Goal: Information Seeking & Learning: Learn about a topic

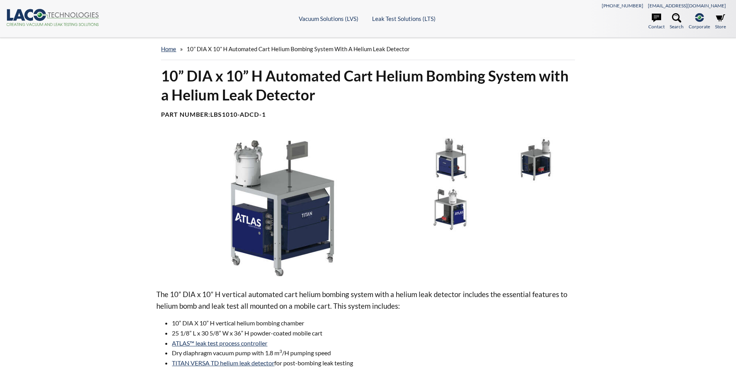
select select "Language Translate Widget"
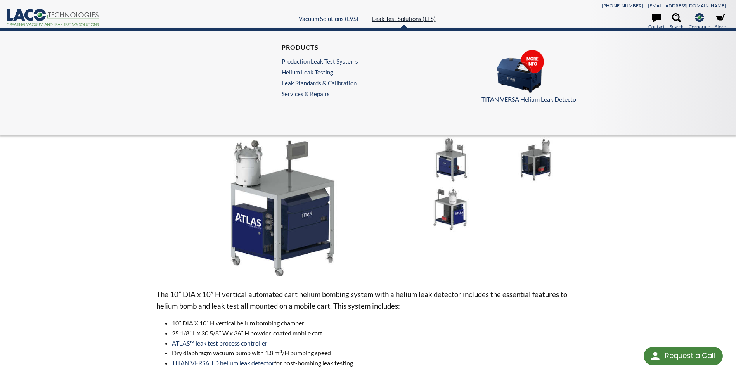
click at [408, 19] on link "Leak Test Solutions (LTS)" at bounding box center [404, 18] width 64 height 7
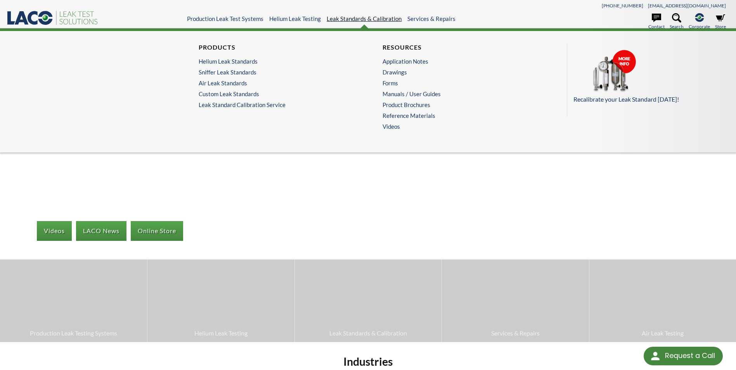
select select "Language Translate Widget"
click at [239, 62] on link "Helium Leak Standards" at bounding box center [274, 61] width 150 height 7
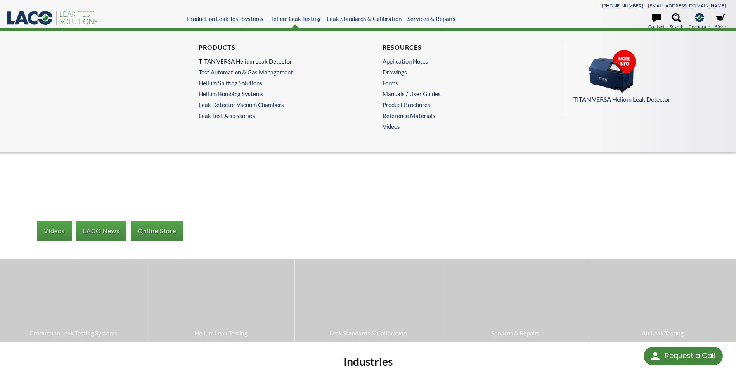
click at [270, 62] on link "TITAN VERSA Helium Leak Detector" at bounding box center [274, 61] width 150 height 7
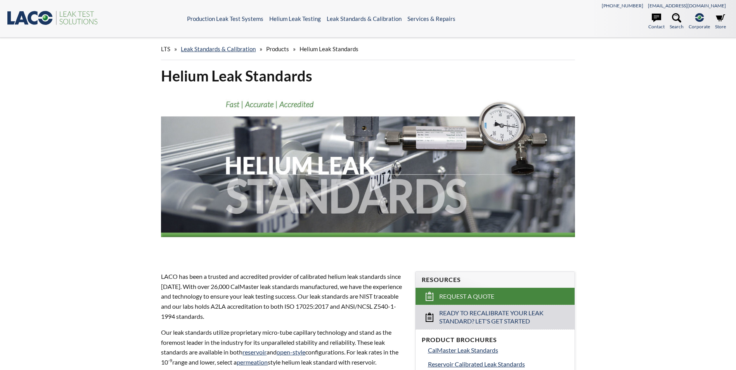
select select "Language Translate Widget"
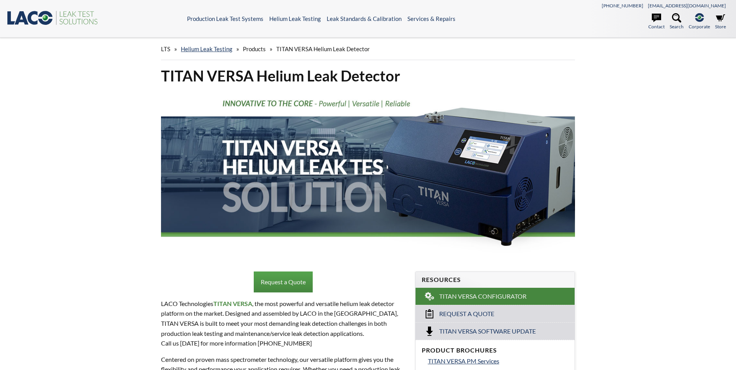
select select "Language Translate Widget"
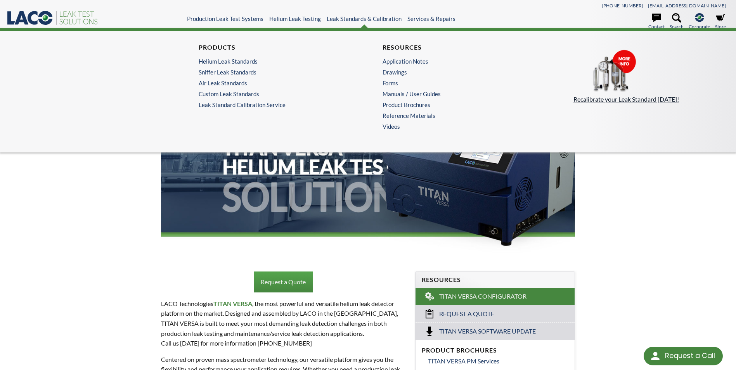
click at [616, 99] on p "Recalibrate your Leak Standard [DATE]!" at bounding box center [647, 99] width 148 height 10
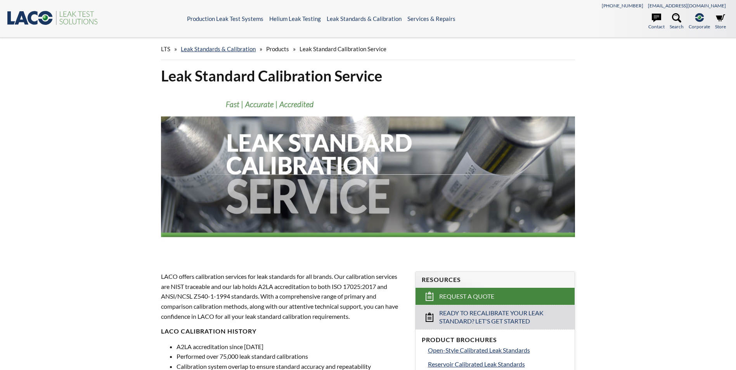
select select "Language Translate Widget"
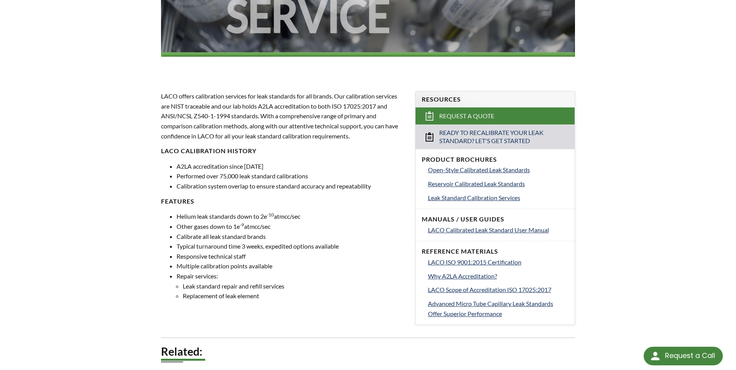
scroll to position [194, 0]
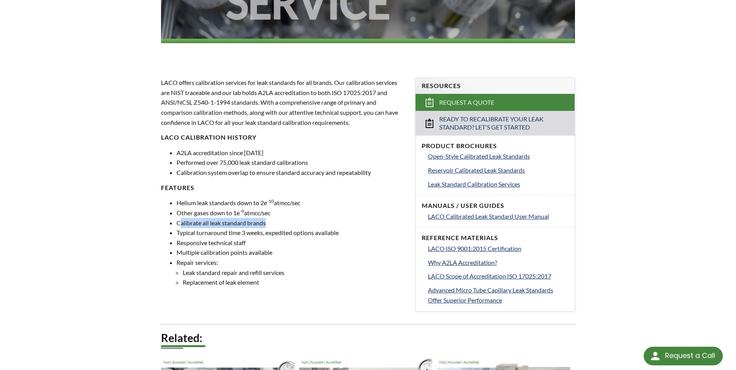
drag, startPoint x: 180, startPoint y: 224, endPoint x: 277, endPoint y: 223, distance: 97.4
click at [277, 223] on li "Calibrate all leak standard brands" at bounding box center [290, 223] width 229 height 10
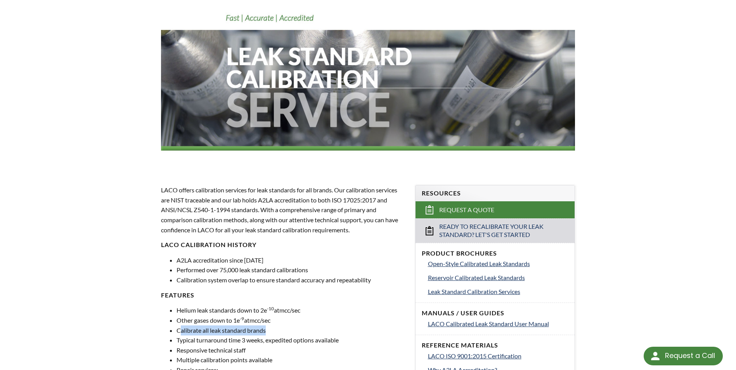
scroll to position [116, 0]
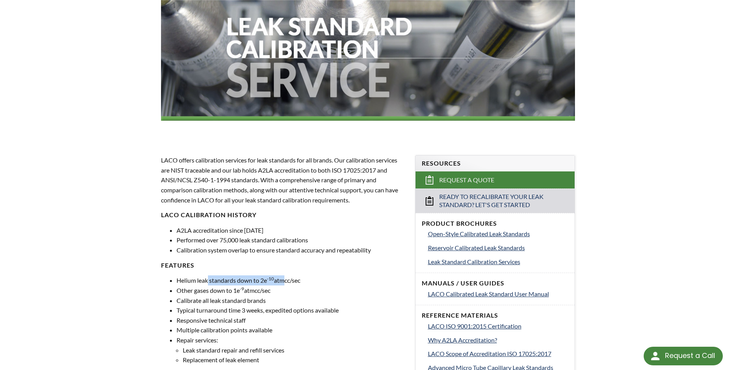
drag, startPoint x: 225, startPoint y: 283, endPoint x: 284, endPoint y: 285, distance: 58.6
click at [284, 285] on li "Helium leak standards down to 2e -10 atmcc/sec" at bounding box center [290, 280] width 229 height 10
click at [251, 303] on li "Calibrate all leak standard brands" at bounding box center [290, 301] width 229 height 10
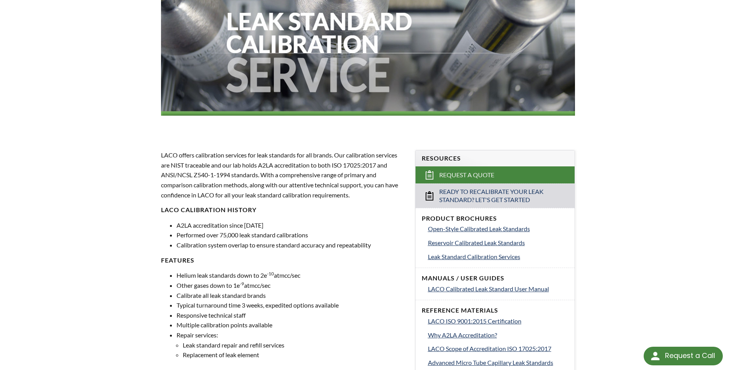
scroll to position [0, 0]
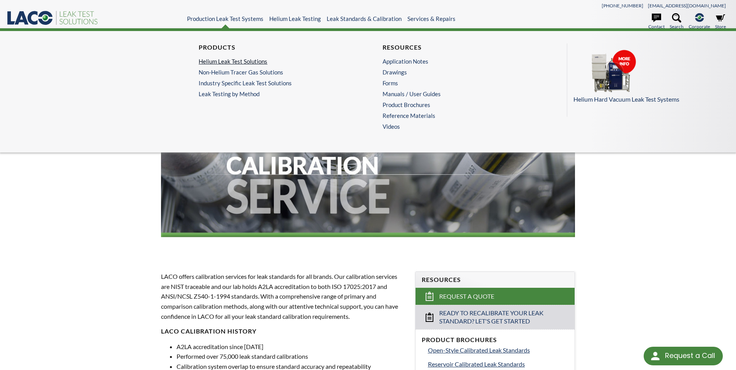
click at [247, 62] on link "Helium Leak Test Solutions" at bounding box center [274, 61] width 150 height 7
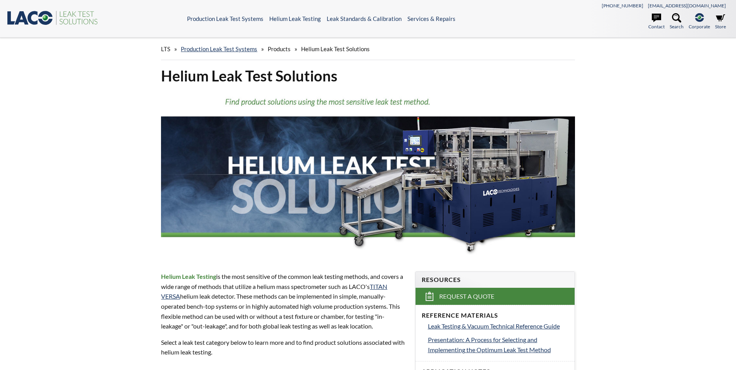
select select "Language Translate Widget"
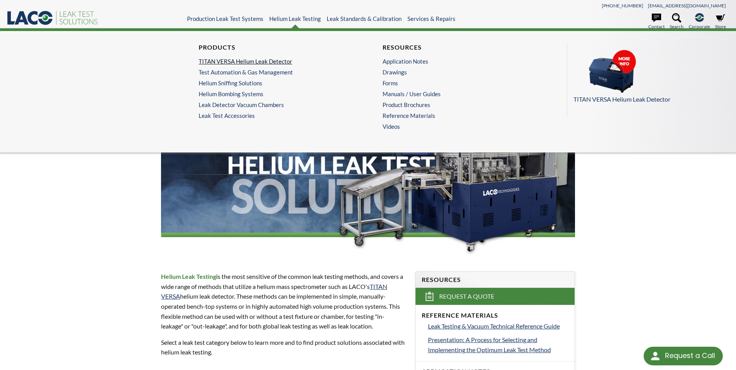
click at [271, 60] on link "TITAN VERSA Helium Leak Detector" at bounding box center [274, 61] width 150 height 7
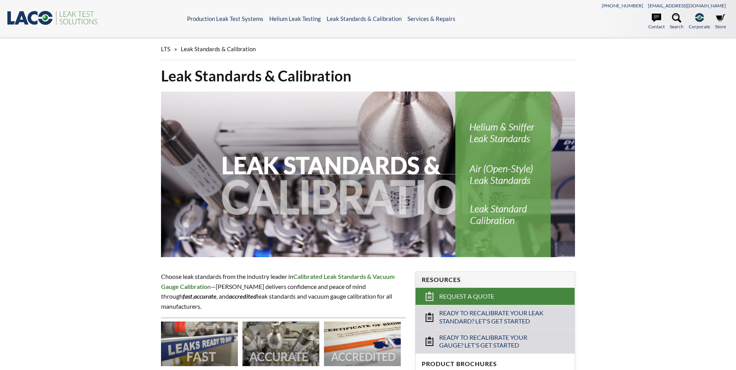
select select "Language Translate Widget"
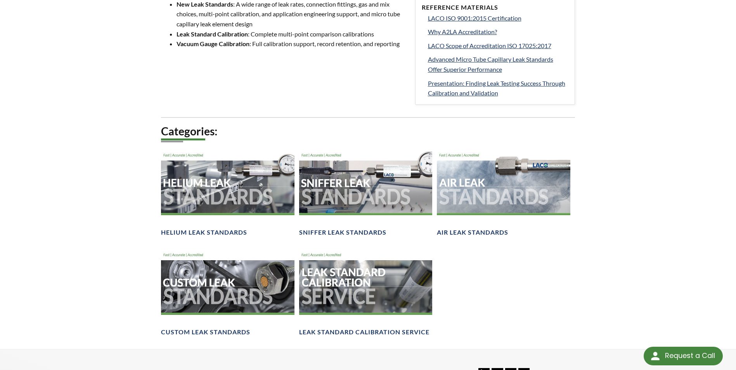
scroll to position [465, 0]
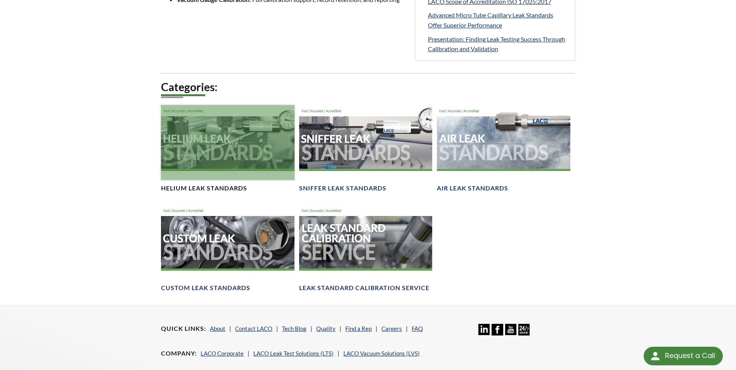
click at [197, 133] on div at bounding box center [227, 142] width 133 height 75
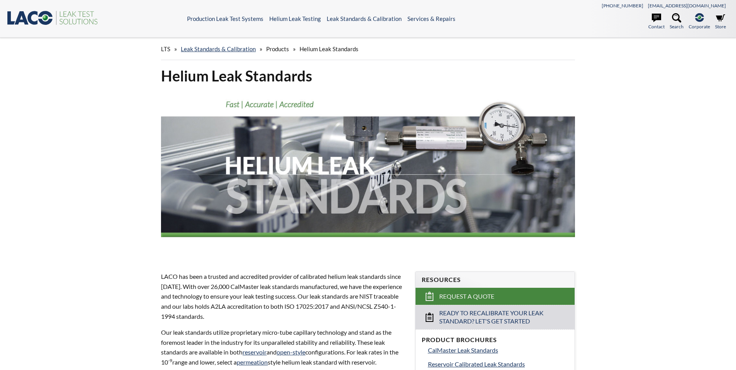
select select "Language Translate Widget"
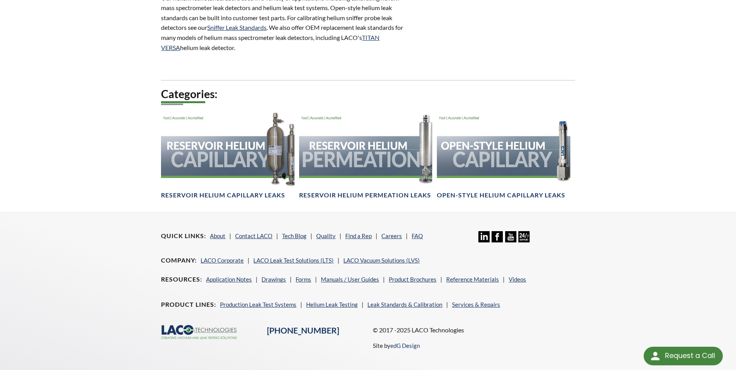
scroll to position [465, 0]
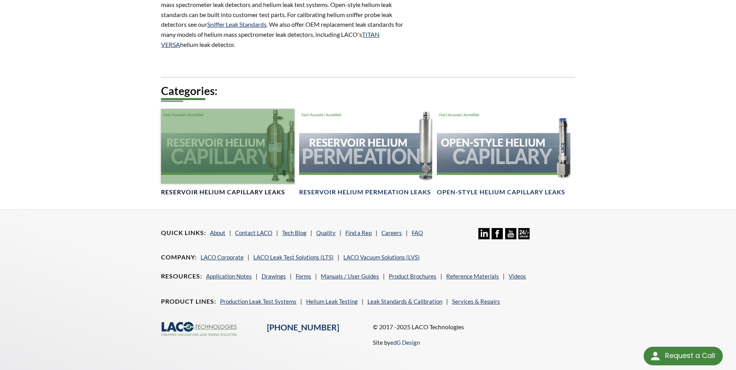
click at [210, 162] on div at bounding box center [227, 146] width 133 height 75
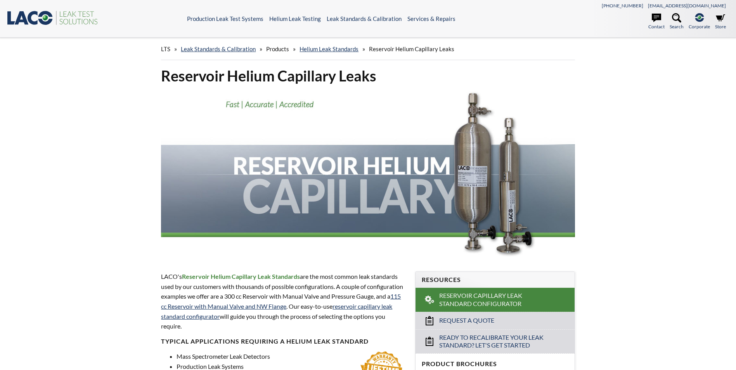
select select "Language Translate Widget"
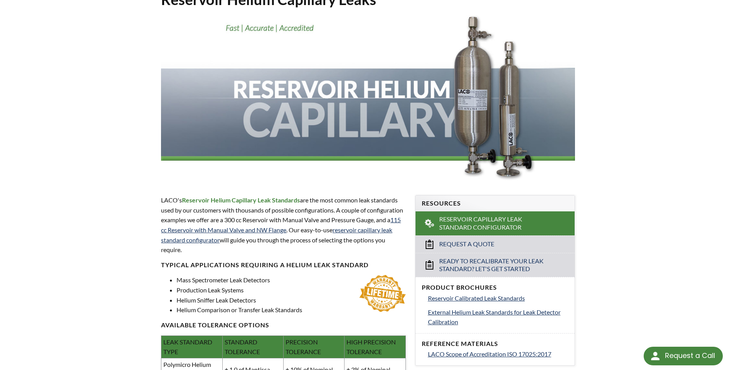
scroll to position [90, 0]
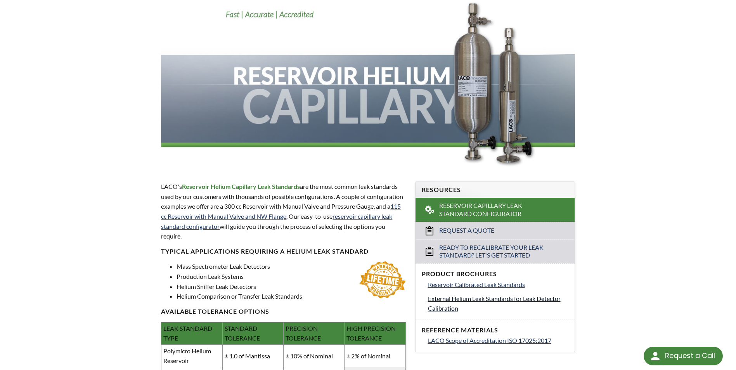
click at [451, 300] on span "External Helium Leak Standards for Leak Detector Calibration" at bounding box center [494, 303] width 133 height 17
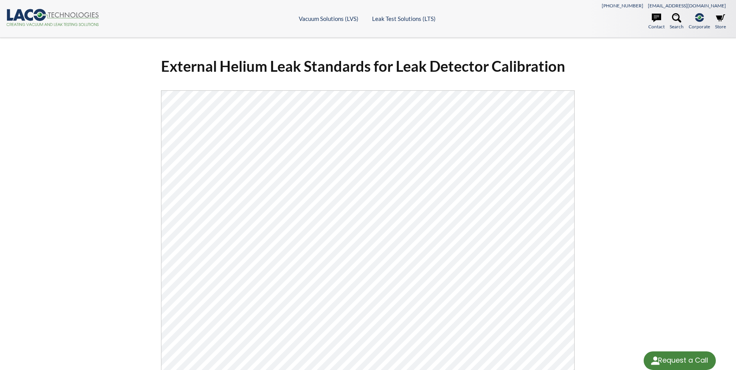
select select "Language Translate Widget"
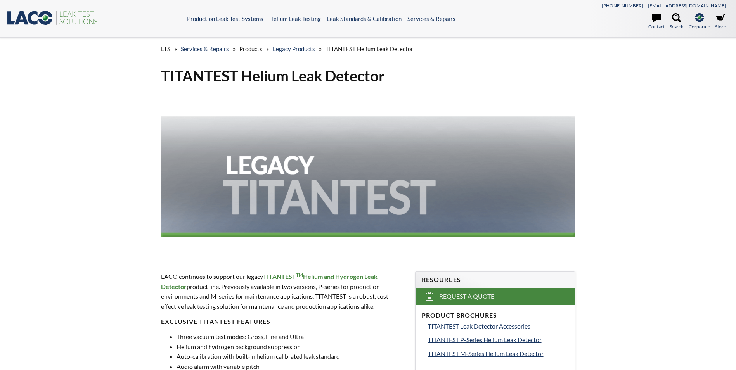
select select "Language Translate Widget"
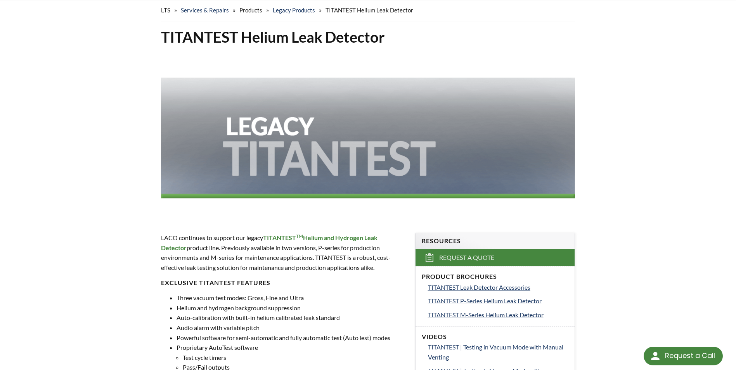
scroll to position [78, 0]
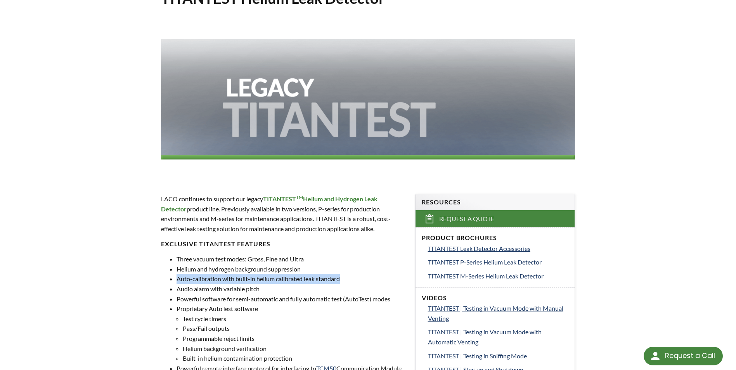
drag, startPoint x: 340, startPoint y: 280, endPoint x: 176, endPoint y: 282, distance: 164.1
click at [176, 282] on ul "Three vacuum test modes: Gross, Fine and Ultra Helium and hydrogen background s…" at bounding box center [283, 318] width 244 height 129
copy li "Auto-calibration with built-in helium calibrated leak standard"
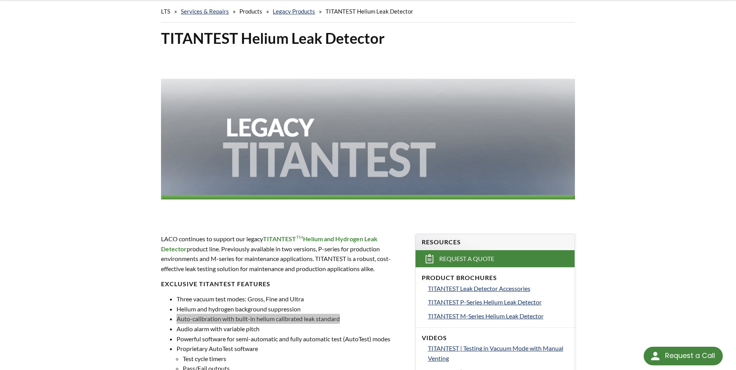
scroll to position [0, 0]
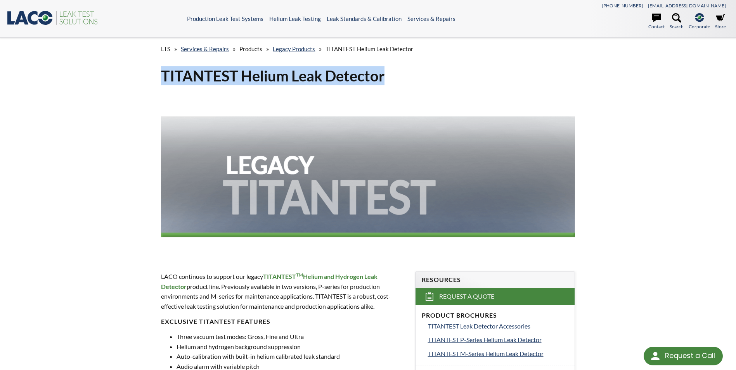
drag, startPoint x: 384, startPoint y: 78, endPoint x: 164, endPoint y: 80, distance: 220.3
click at [164, 80] on h1 "TITANTEST Helium Leak Detector" at bounding box center [367, 75] width 413 height 19
copy h1 "TITANTEST Helium Leak Detector"
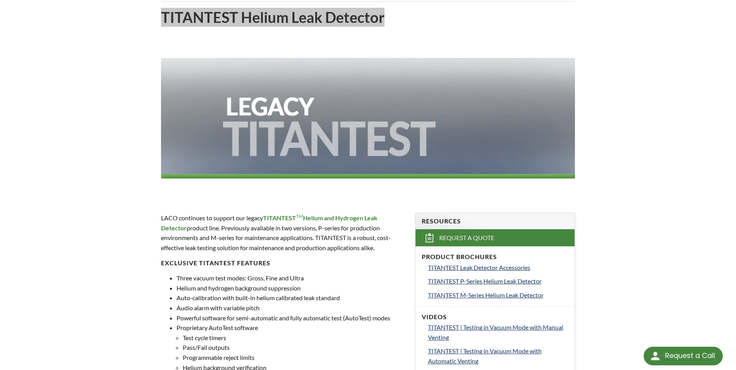
scroll to position [78, 0]
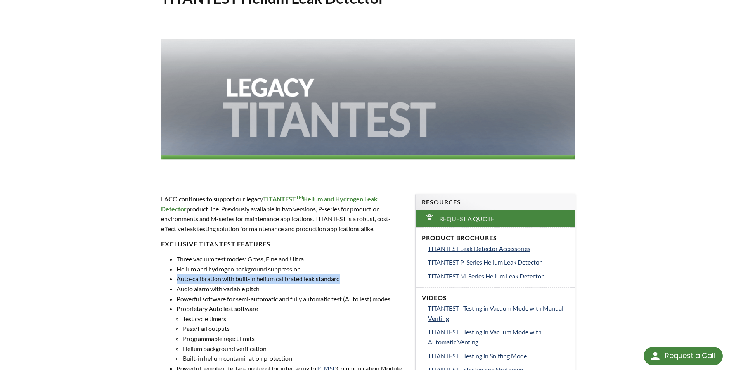
drag, startPoint x: 177, startPoint y: 280, endPoint x: 343, endPoint y: 280, distance: 166.4
click at [343, 280] on li "Auto-calibration with built-in helium calibrated leak standard" at bounding box center [290, 279] width 229 height 10
copy li "Auto-calibration with built-in helium calibrated leak standard"
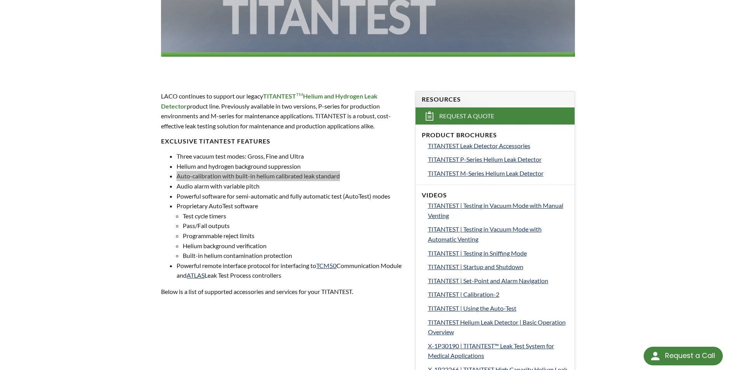
scroll to position [194, 0]
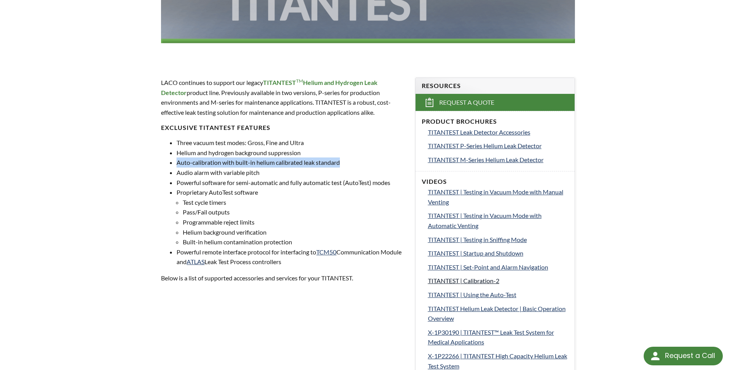
click at [480, 281] on span "TITANTEST | Calibration-2" at bounding box center [463, 280] width 71 height 7
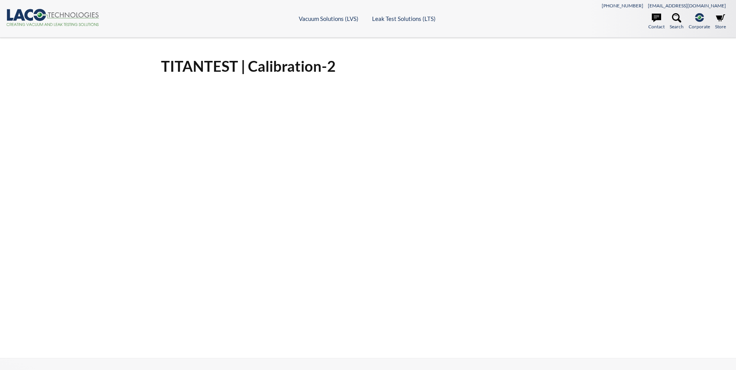
select select "Language Translate Widget"
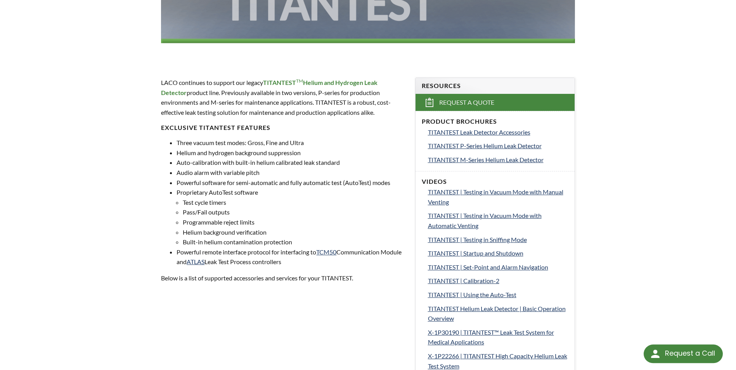
select select "Language Translate Widget"
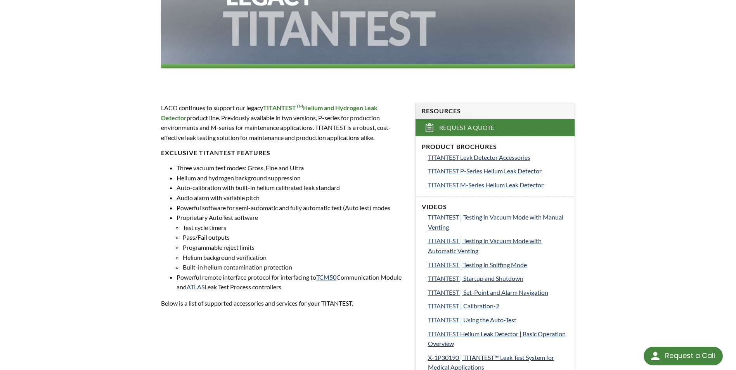
scroll to position [155, 0]
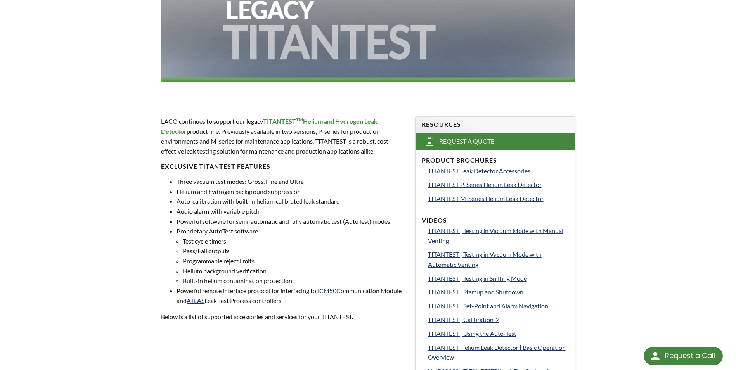
click at [176, 216] on ul "Three vacuum test modes: Gross, Fine and Ultra Helium and hydrogen background s…" at bounding box center [283, 240] width 244 height 129
click at [197, 233] on li "Proprietary AutoTest software Test cycle timers Pass/Fail outputs Programmable …" at bounding box center [290, 256] width 229 height 60
drag, startPoint x: 197, startPoint y: 233, endPoint x: 177, endPoint y: 240, distance: 21.1
click at [183, 240] on li "Test cycle timers" at bounding box center [294, 241] width 223 height 10
drag, startPoint x: 178, startPoint y: 202, endPoint x: 372, endPoint y: 206, distance: 194.3
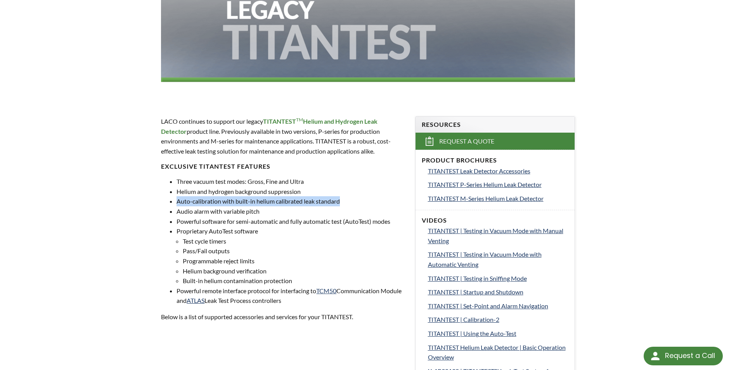
click at [372, 206] on li "Auto-calibration with built-in helium calibrated leak standard" at bounding box center [290, 201] width 229 height 10
copy li "Auto-calibration with built-in helium calibrated leak standard"
